Goal: Check status: Check status

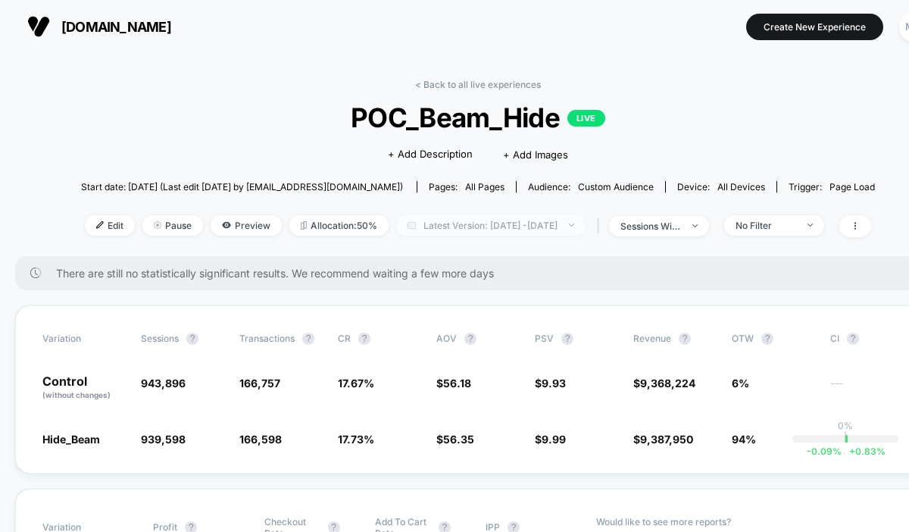
click at [514, 223] on span "Latest Version: [DATE] - [DATE]" at bounding box center [490, 225] width 189 height 20
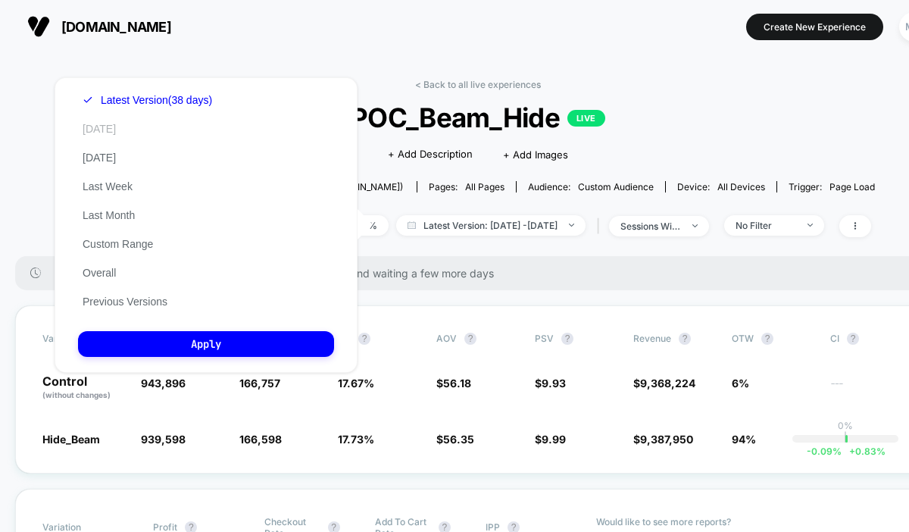
click at [101, 128] on button "[DATE]" at bounding box center [99, 129] width 42 height 14
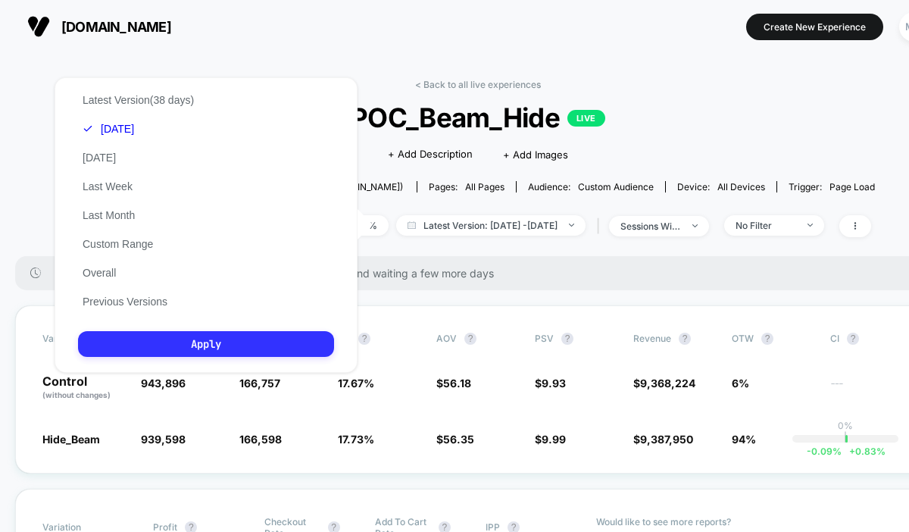
click at [224, 337] on button "Apply" at bounding box center [206, 344] width 256 height 26
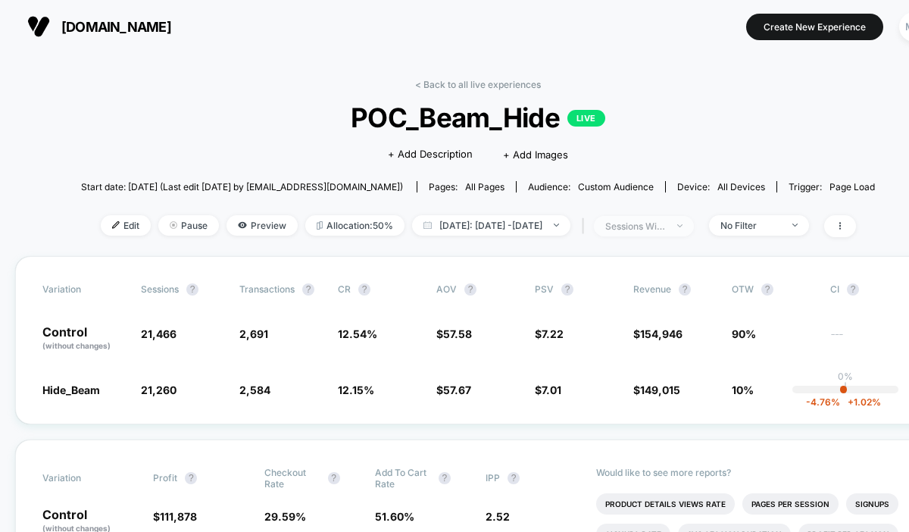
click at [666, 223] on div "sessions with impression" at bounding box center [635, 225] width 61 height 11
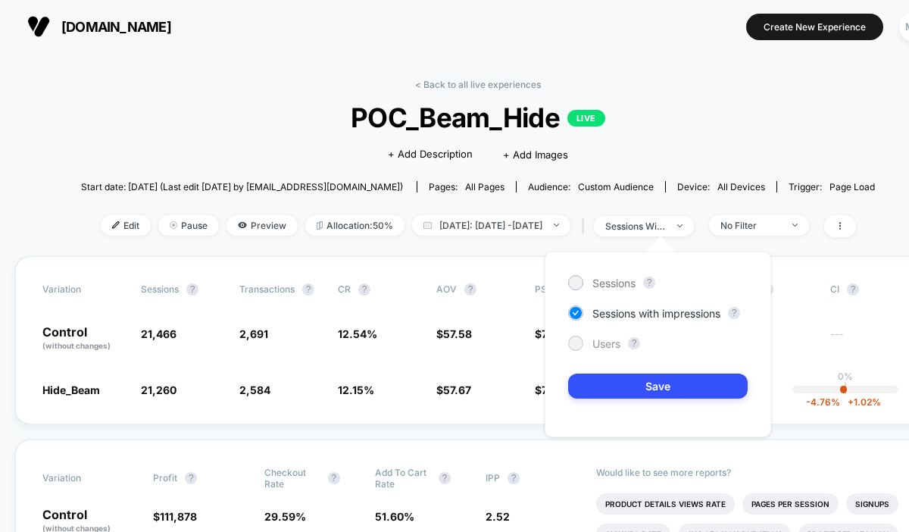
click at [598, 337] on span "Users" at bounding box center [606, 343] width 28 height 13
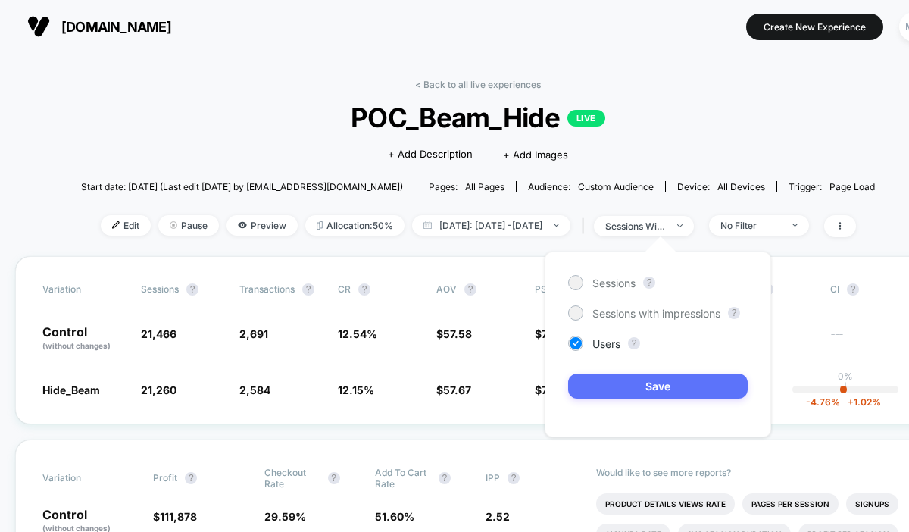
click at [597, 377] on button "Save" at bounding box center [658, 385] width 180 height 25
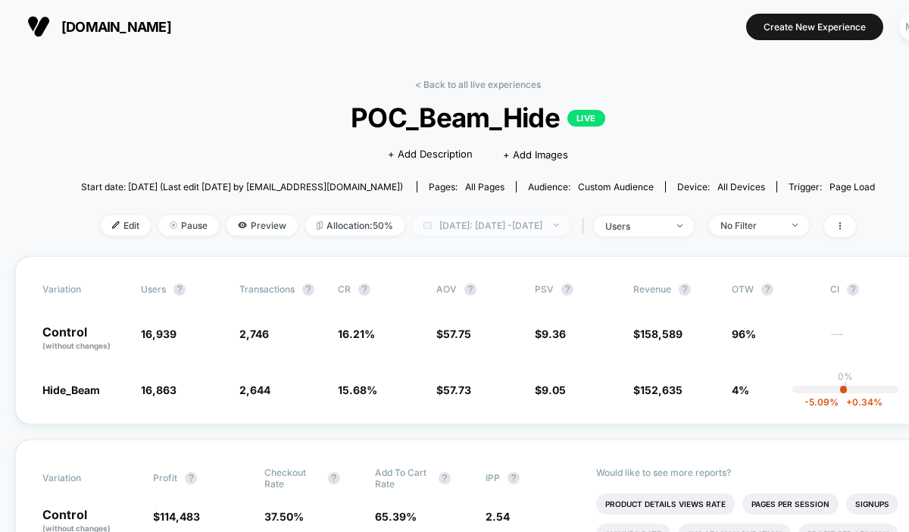
click at [564, 225] on span "[DATE]: [DATE] - [DATE]" at bounding box center [491, 225] width 158 height 20
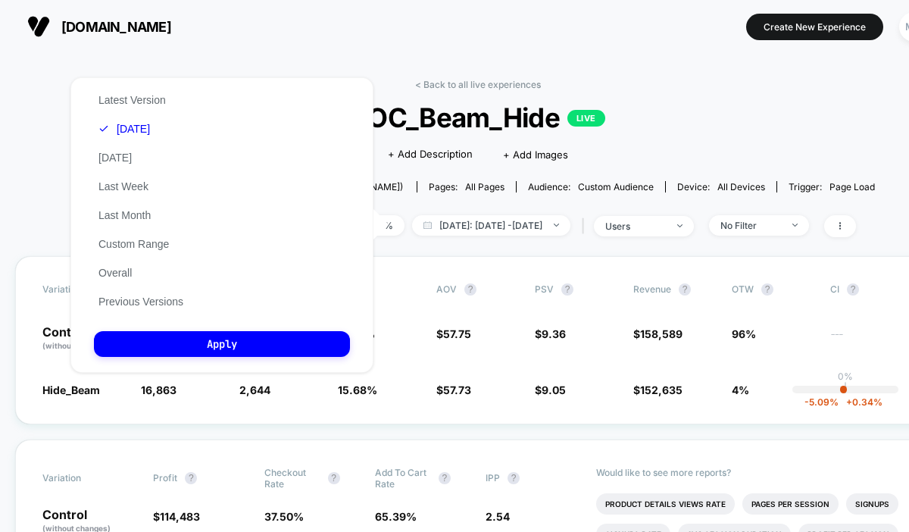
click at [355, 63] on div "Custom [DATE] - [DATE] ******* ******** ***** ***** *** **** **** ****** ******…" at bounding box center [221, 225] width 333 height 326
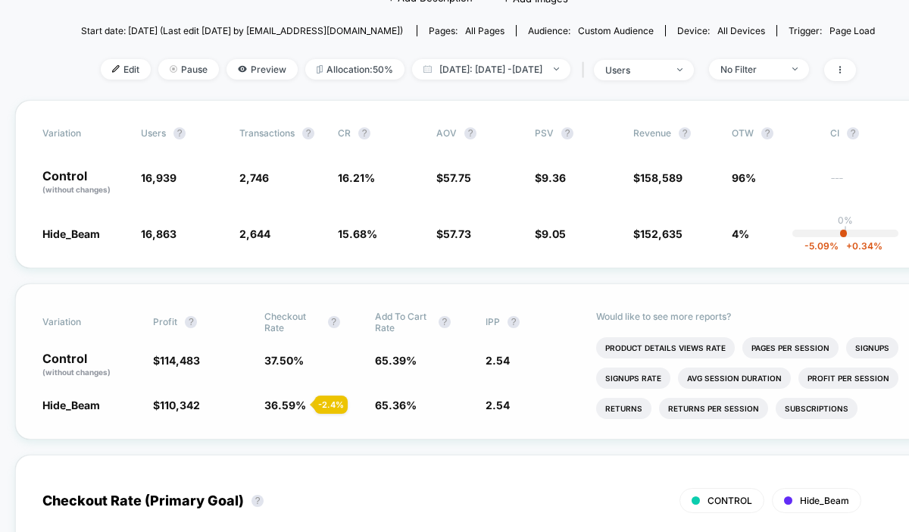
scroll to position [114, 0]
